Goal: Use online tool/utility

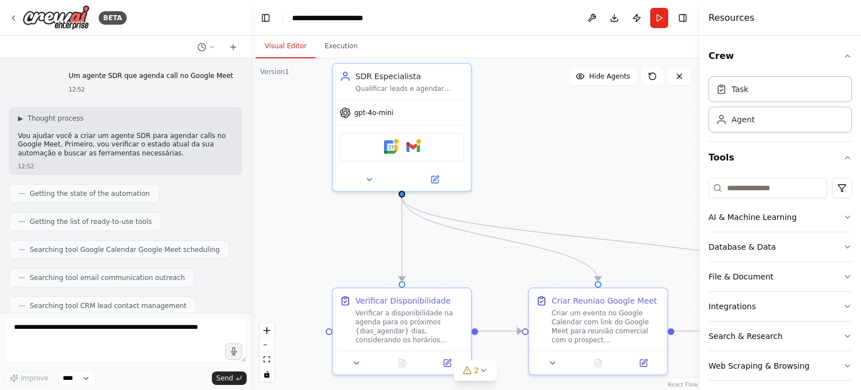
scroll to position [499, 0]
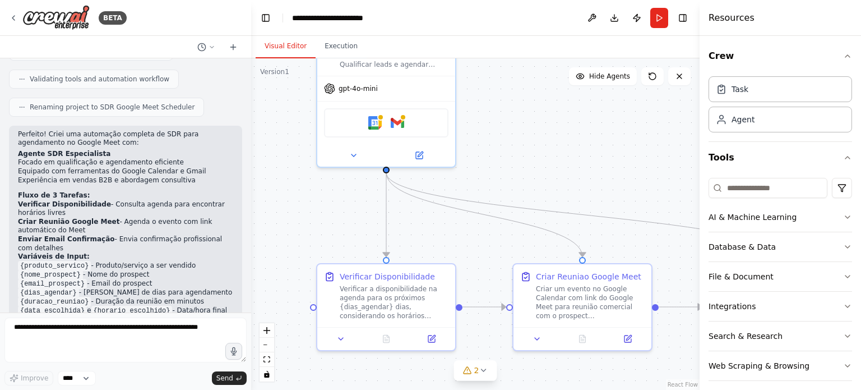
drag, startPoint x: 559, startPoint y: 165, endPoint x: 543, endPoint y: 141, distance: 28.8
click at [543, 141] on div ".deletable-edge-delete-btn { width: 20px; height: 20px; border: 0px solid #ffff…" at bounding box center [475, 223] width 448 height 331
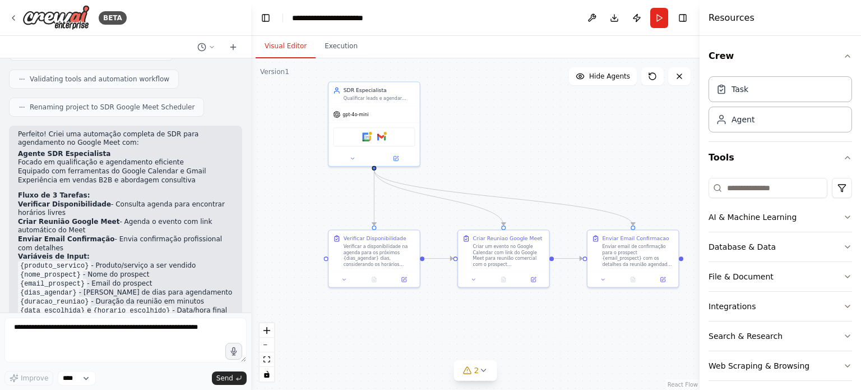
drag, startPoint x: 579, startPoint y: 181, endPoint x: 526, endPoint y: 182, distance: 52.7
click at [526, 182] on div ".deletable-edge-delete-btn { width: 20px; height: 20px; border: 0px solid #ffff…" at bounding box center [475, 223] width 448 height 331
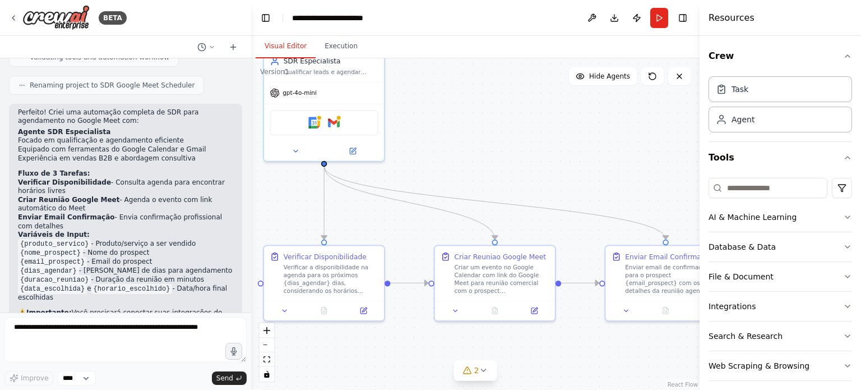
scroll to position [577, 0]
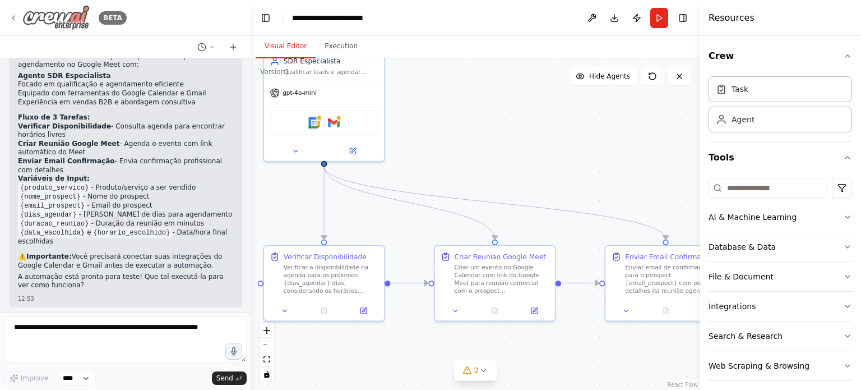
click at [9, 17] on icon at bounding box center [13, 17] width 9 height 9
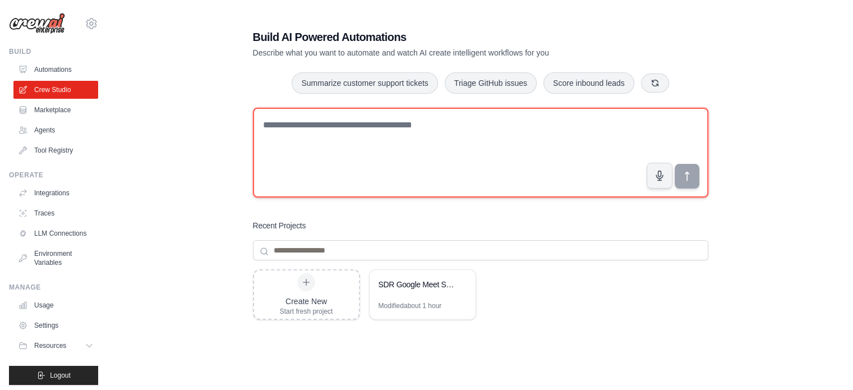
click at [415, 160] on textarea at bounding box center [480, 153] width 455 height 90
